Goal: Obtain resource: Obtain resource

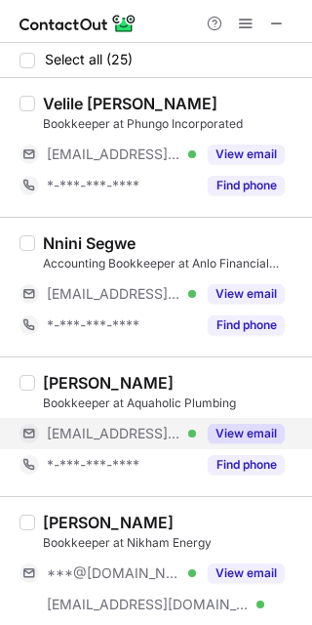
click at [245, 431] on button "View email" at bounding box center [246, 434] width 77 height 20
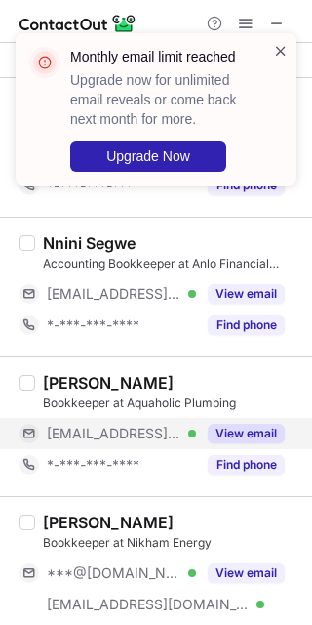
click at [280, 51] on span at bounding box center [281, 51] width 16 height 20
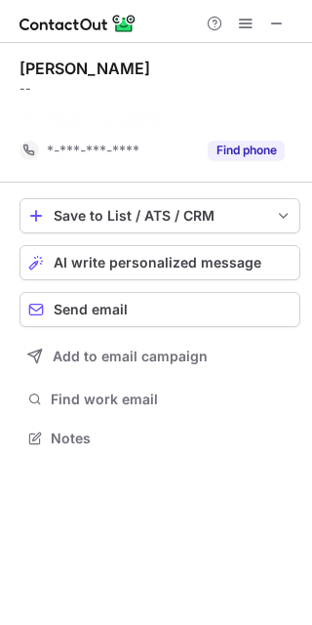
scroll to position [393, 312]
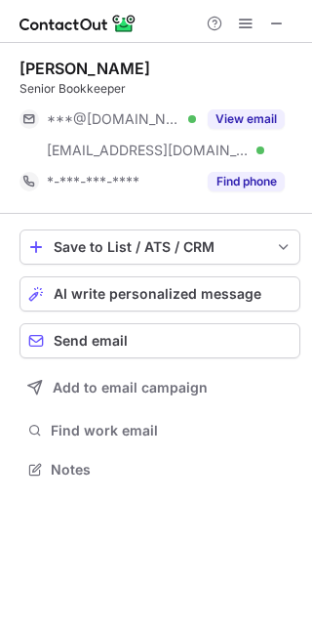
scroll to position [456, 312]
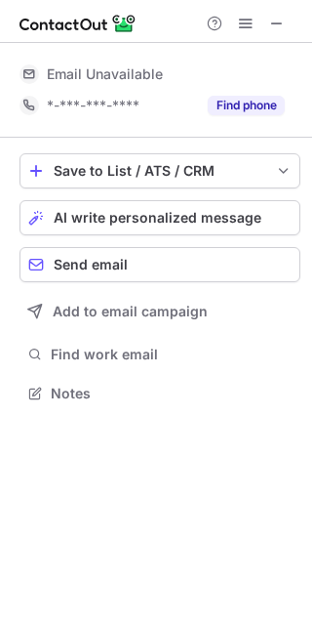
scroll to position [380, 312]
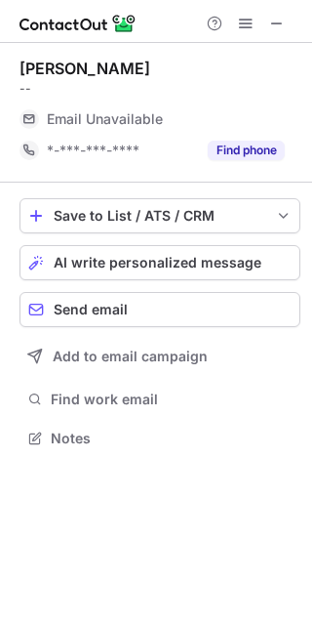
scroll to position [425, 312]
click at [275, 24] on span at bounding box center [277, 24] width 16 height 16
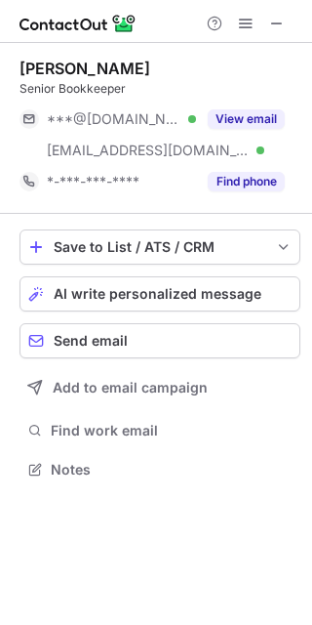
scroll to position [456, 312]
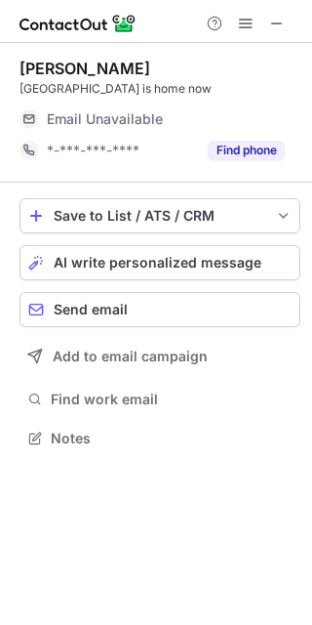
scroll to position [425, 312]
click at [269, 27] on span at bounding box center [277, 24] width 16 height 16
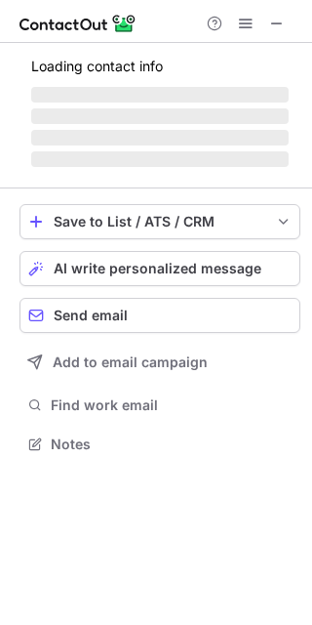
scroll to position [425, 312]
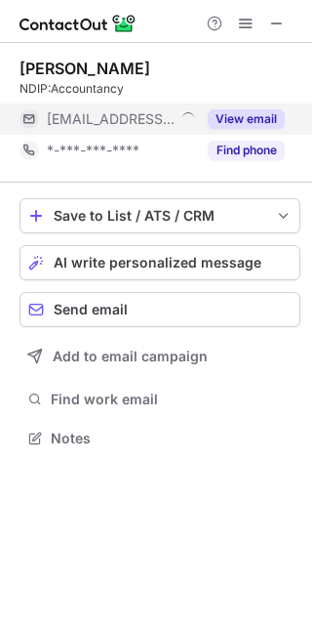
click at [225, 115] on button "View email" at bounding box center [246, 119] width 77 height 20
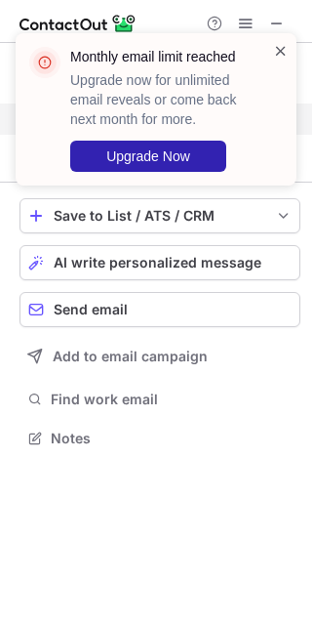
click at [280, 54] on span at bounding box center [281, 51] width 16 height 20
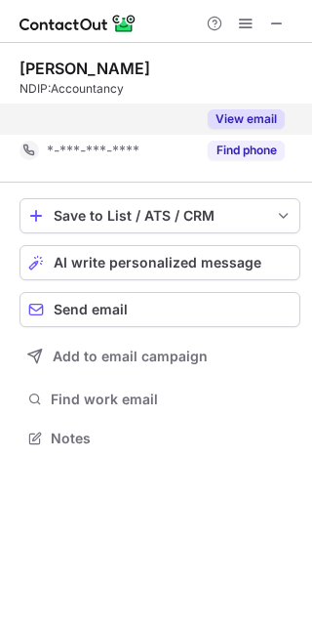
scroll to position [393, 312]
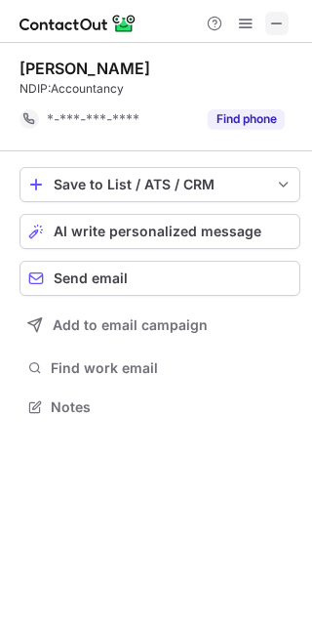
click at [268, 16] on button at bounding box center [277, 23] width 23 height 23
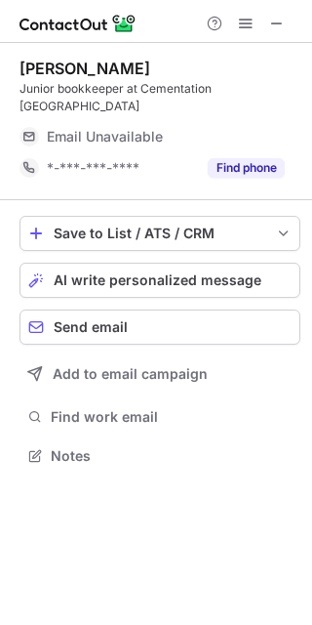
scroll to position [425, 312]
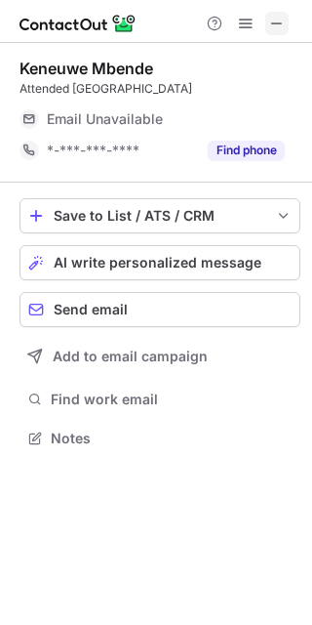
scroll to position [425, 312]
click at [269, 21] on span at bounding box center [277, 24] width 16 height 16
